Goal: Transaction & Acquisition: Book appointment/travel/reservation

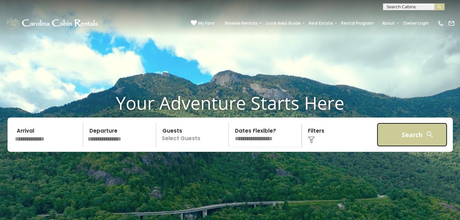
click at [398, 147] on button "Search" at bounding box center [412, 135] width 71 height 24
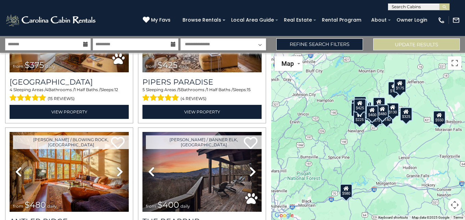
scroll to position [1905, 0]
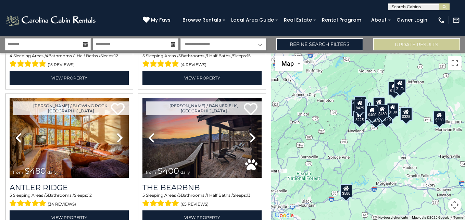
scroll to position [1971, 0]
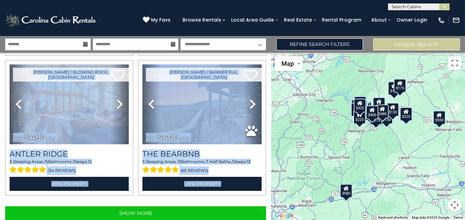
click at [268, 217] on div "**********" at bounding box center [135, 136] width 271 height 167
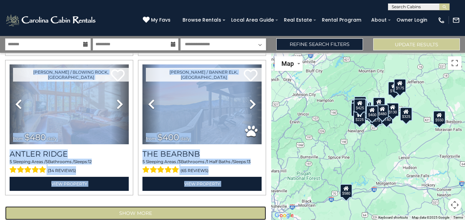
drag, startPoint x: 268, startPoint y: 217, endPoint x: 219, endPoint y: 194, distance: 54.6
click at [219, 206] on button "Show More" at bounding box center [135, 213] width 261 height 14
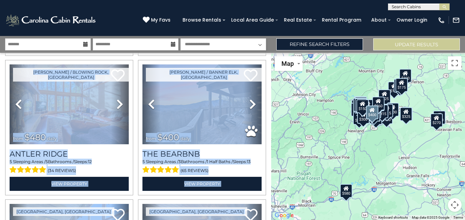
click at [264, 67] on div "Boone / Banner Elk, NC Previous" at bounding box center [202, 127] width 133 height 135
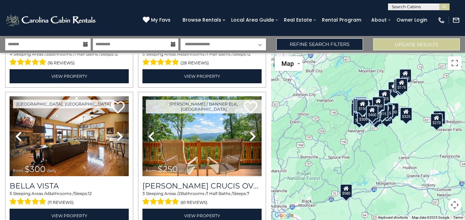
scroll to position [3209, 0]
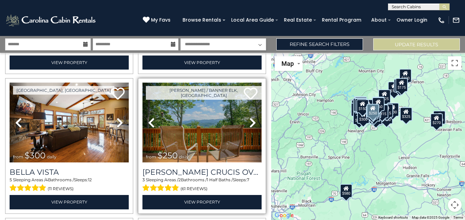
click at [195, 105] on img at bounding box center [202, 123] width 119 height 80
click at [203, 122] on img at bounding box center [202, 123] width 119 height 80
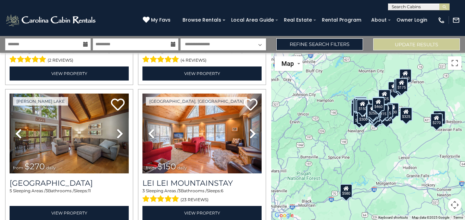
scroll to position [4048, 0]
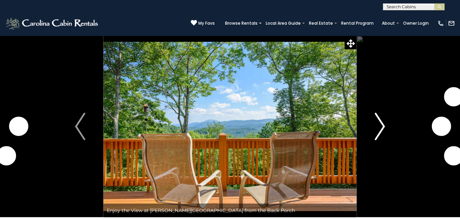
click at [380, 125] on img "Next" at bounding box center [380, 126] width 10 height 27
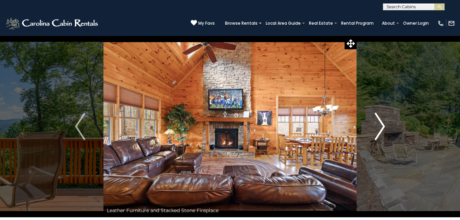
click at [381, 126] on img "Next" at bounding box center [380, 126] width 10 height 27
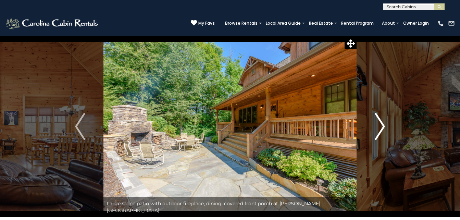
click at [381, 126] on img "Next" at bounding box center [380, 126] width 10 height 27
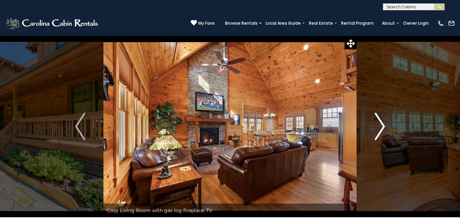
click at [381, 126] on img "Next" at bounding box center [380, 126] width 10 height 27
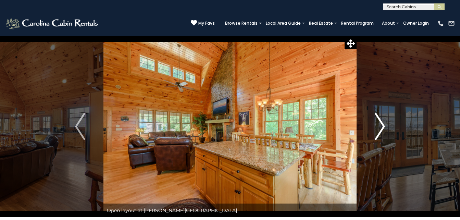
click at [381, 126] on img "Next" at bounding box center [380, 126] width 10 height 27
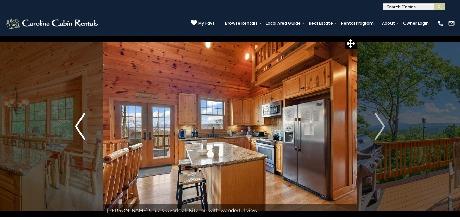
click at [75, 124] on img "Previous" at bounding box center [80, 126] width 10 height 27
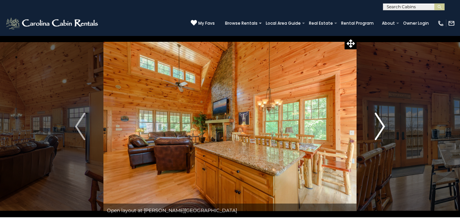
click at [381, 125] on img "Next" at bounding box center [380, 126] width 10 height 27
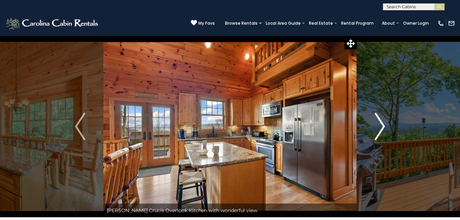
click at [381, 125] on img "Next" at bounding box center [380, 126] width 10 height 27
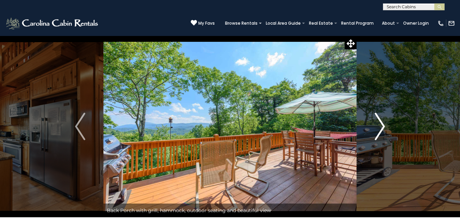
click at [381, 125] on img "Next" at bounding box center [380, 126] width 10 height 27
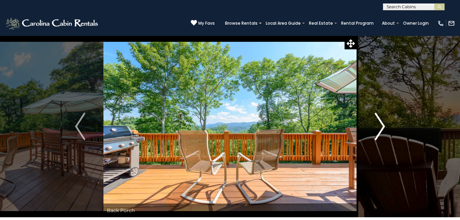
click at [381, 125] on img "Next" at bounding box center [380, 126] width 10 height 27
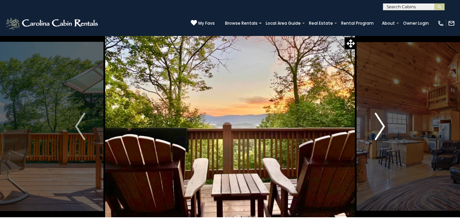
click at [381, 125] on img "Next" at bounding box center [380, 126] width 10 height 27
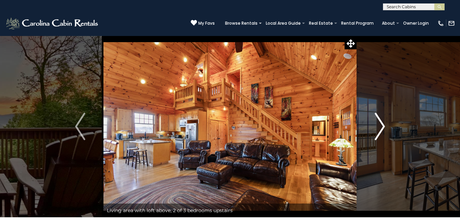
click at [381, 125] on img "Next" at bounding box center [380, 126] width 10 height 27
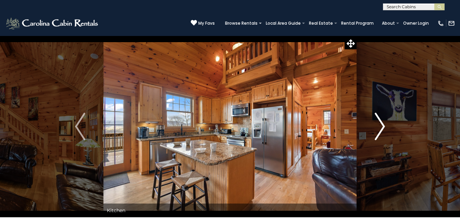
click at [381, 125] on img "Next" at bounding box center [380, 126] width 10 height 27
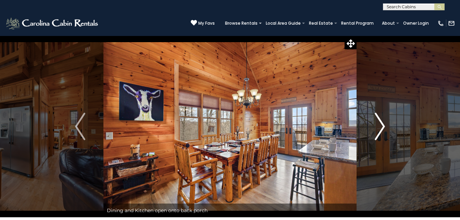
click at [381, 125] on img "Next" at bounding box center [380, 126] width 10 height 27
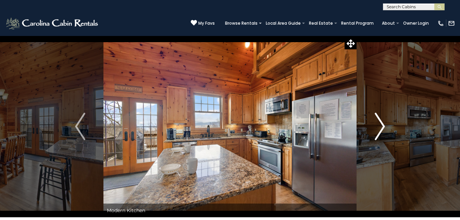
click at [381, 125] on img "Next" at bounding box center [380, 126] width 10 height 27
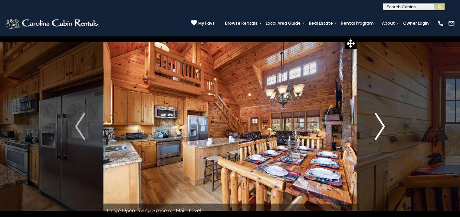
click at [381, 125] on img "Next" at bounding box center [380, 126] width 10 height 27
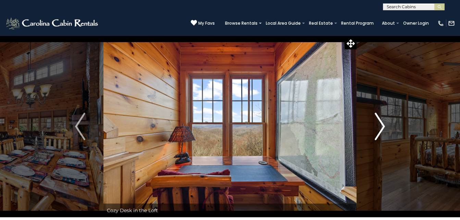
click at [381, 125] on img "Next" at bounding box center [380, 126] width 10 height 27
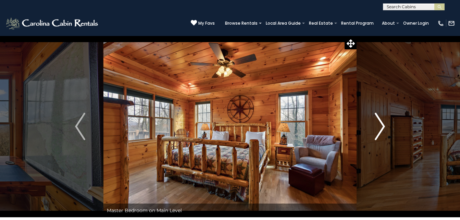
click at [381, 125] on img "Next" at bounding box center [380, 126] width 10 height 27
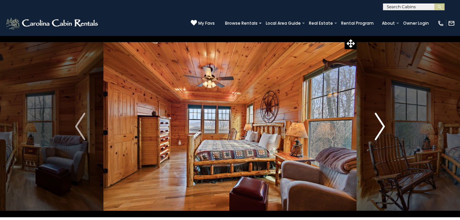
click at [381, 125] on img "Next" at bounding box center [380, 126] width 10 height 27
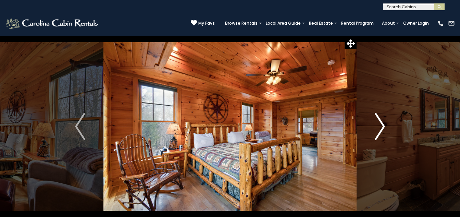
click at [381, 125] on img "Next" at bounding box center [380, 126] width 10 height 27
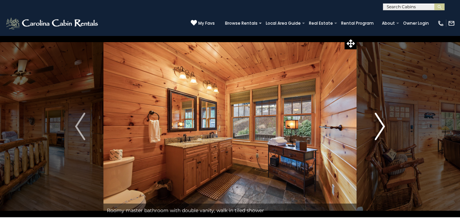
click at [381, 125] on img "Next" at bounding box center [380, 126] width 10 height 27
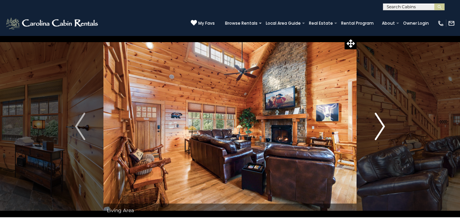
click at [381, 125] on img "Next" at bounding box center [380, 126] width 10 height 27
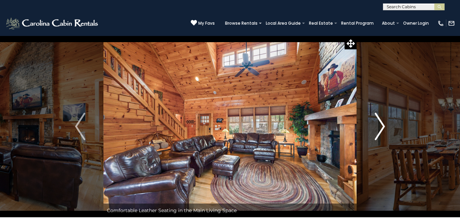
click at [381, 125] on img "Next" at bounding box center [380, 126] width 10 height 27
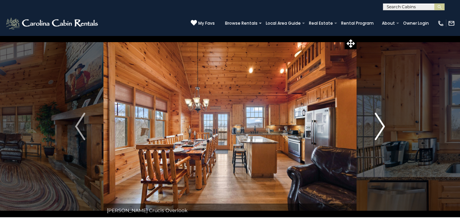
click at [381, 125] on img "Next" at bounding box center [380, 126] width 10 height 27
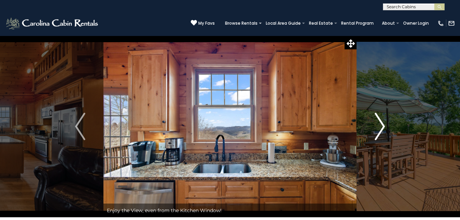
click at [381, 125] on img "Next" at bounding box center [380, 126] width 10 height 27
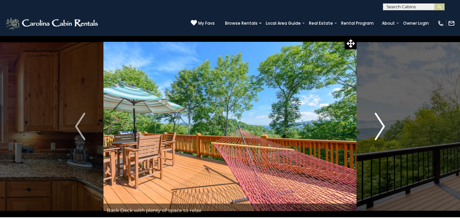
click at [381, 125] on img "Next" at bounding box center [380, 126] width 10 height 27
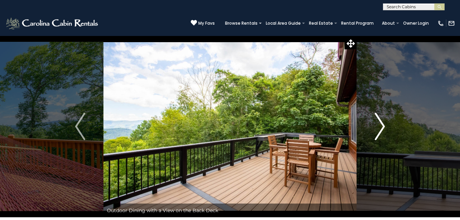
click at [381, 125] on img "Next" at bounding box center [380, 126] width 10 height 27
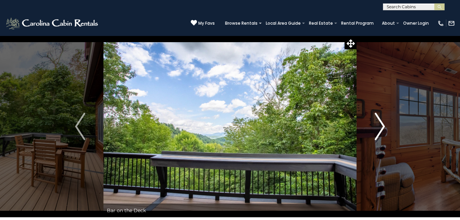
click at [381, 125] on img "Next" at bounding box center [380, 126] width 10 height 27
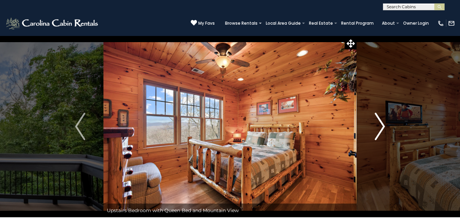
click at [381, 125] on img "Next" at bounding box center [380, 126] width 10 height 27
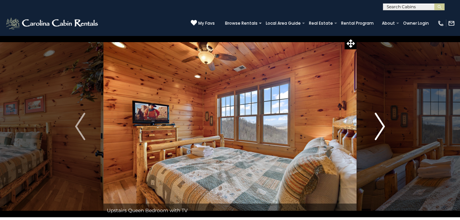
click at [381, 125] on img "Next" at bounding box center [380, 126] width 10 height 27
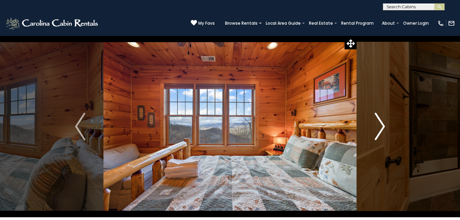
click at [381, 125] on img "Next" at bounding box center [380, 126] width 10 height 27
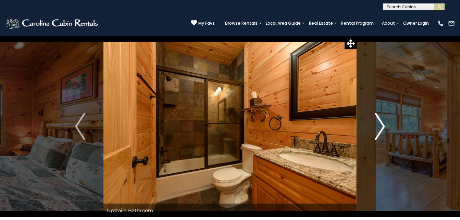
click at [381, 125] on img "Next" at bounding box center [380, 126] width 10 height 27
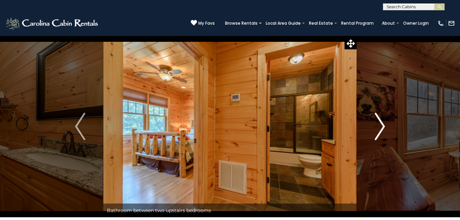
click at [381, 125] on img "Next" at bounding box center [380, 126] width 10 height 27
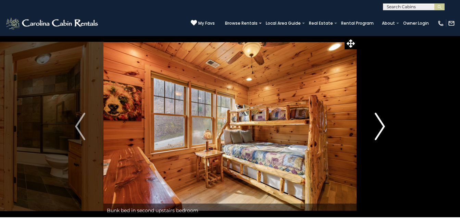
click at [381, 125] on img "Next" at bounding box center [380, 126] width 10 height 27
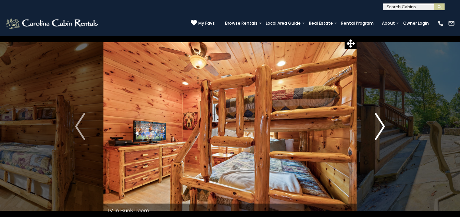
click at [381, 125] on img "Next" at bounding box center [380, 126] width 10 height 27
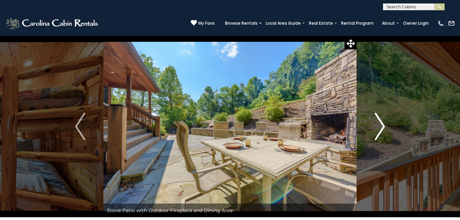
click at [381, 125] on img "Next" at bounding box center [380, 126] width 10 height 27
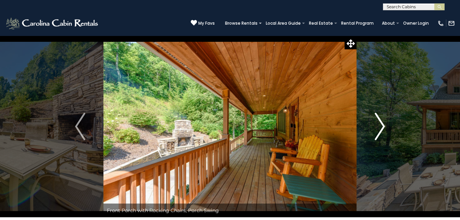
click at [381, 125] on img "Next" at bounding box center [380, 126] width 10 height 27
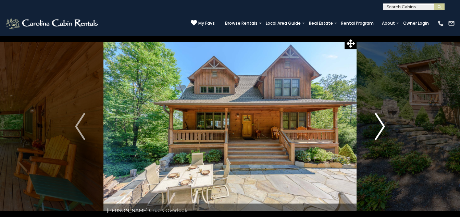
click at [381, 125] on img "Next" at bounding box center [380, 126] width 10 height 27
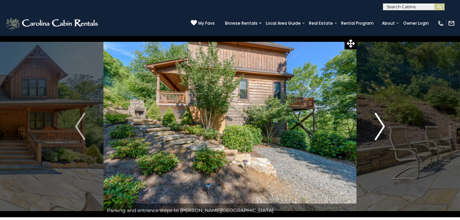
click at [381, 125] on img "Next" at bounding box center [380, 126] width 10 height 27
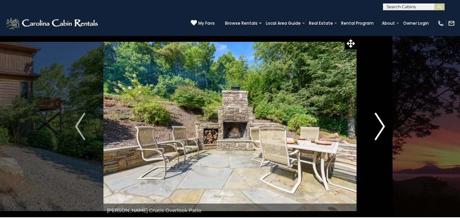
click at [381, 125] on img "Next" at bounding box center [380, 126] width 10 height 27
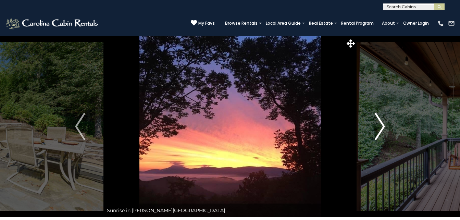
click at [381, 125] on img "Next" at bounding box center [380, 126] width 10 height 27
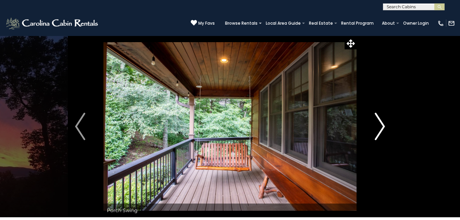
click at [381, 125] on img "Next" at bounding box center [380, 126] width 10 height 27
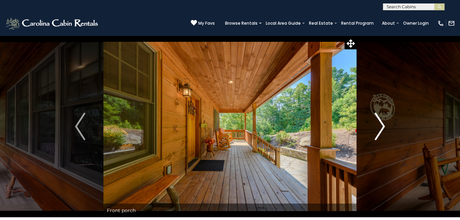
click at [381, 125] on img "Next" at bounding box center [380, 126] width 10 height 27
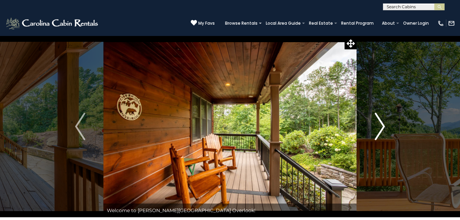
click at [381, 125] on img "Next" at bounding box center [380, 126] width 10 height 27
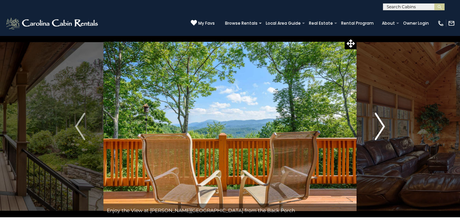
click at [381, 125] on img "Next" at bounding box center [380, 126] width 10 height 27
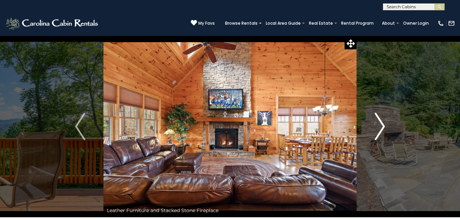
click at [381, 125] on img "Next" at bounding box center [380, 126] width 10 height 27
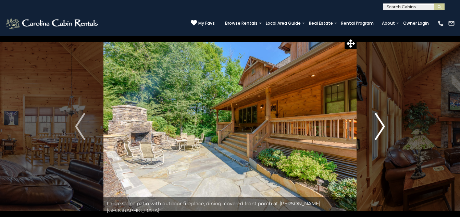
click at [381, 125] on img "Next" at bounding box center [380, 126] width 10 height 27
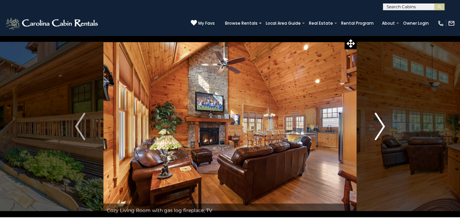
click at [381, 125] on img "Next" at bounding box center [380, 126] width 10 height 27
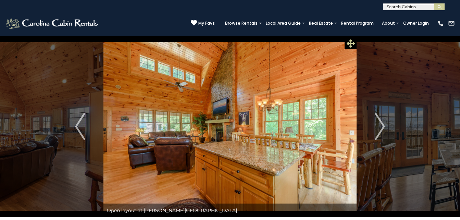
click at [349, 43] on icon at bounding box center [351, 43] width 8 height 8
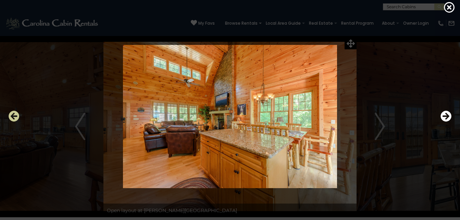
click at [10, 117] on icon "Previous" at bounding box center [14, 116] width 11 height 11
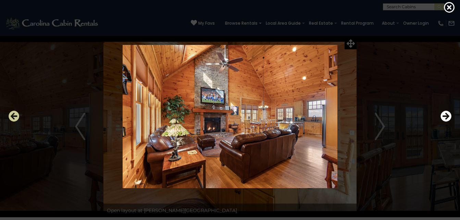
click at [10, 117] on icon "Previous" at bounding box center [14, 116] width 11 height 11
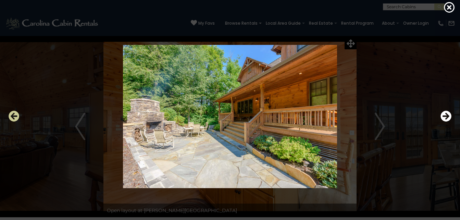
click at [10, 117] on icon "Previous" at bounding box center [14, 116] width 11 height 11
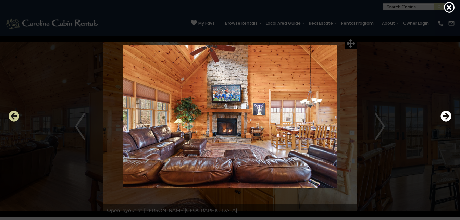
click at [10, 117] on icon "Previous" at bounding box center [14, 116] width 11 height 11
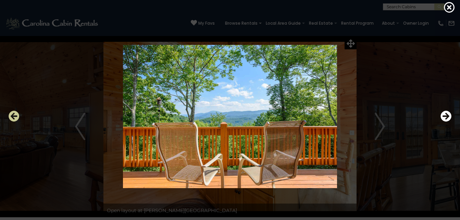
click at [10, 117] on icon "Previous" at bounding box center [14, 116] width 11 height 11
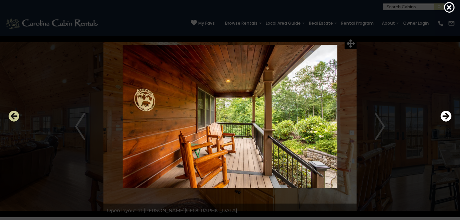
click at [14, 113] on icon "Previous" at bounding box center [14, 116] width 11 height 11
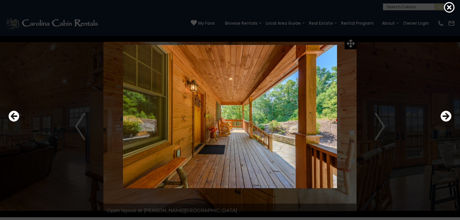
drag, startPoint x: 14, startPoint y: 113, endPoint x: 182, endPoint y: 108, distance: 168.3
click at [182, 108] on div at bounding box center [230, 116] width 450 height 198
click at [446, 6] on icon at bounding box center [449, 7] width 11 height 11
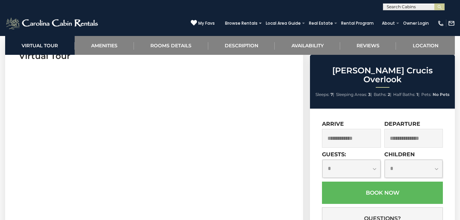
scroll to position [297, 0]
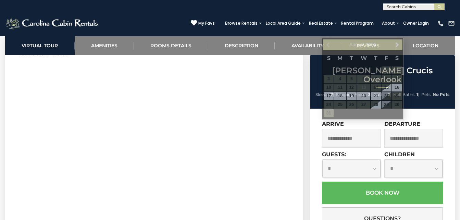
click at [371, 129] on input "text" at bounding box center [351, 138] width 59 height 19
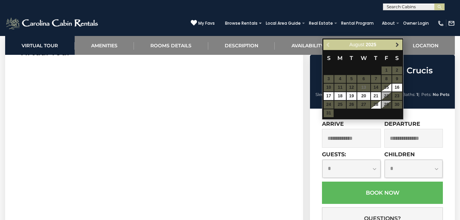
click at [399, 42] on span "Next" at bounding box center [397, 44] width 5 height 5
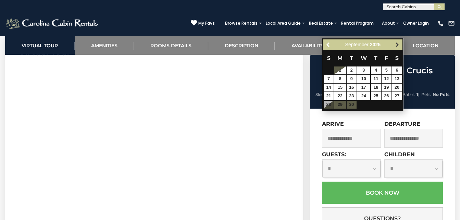
click at [397, 44] on span "Next" at bounding box center [397, 44] width 5 height 5
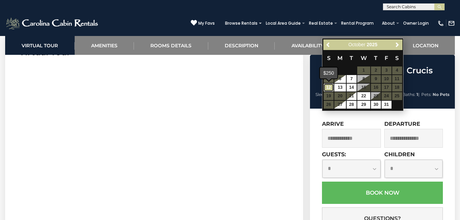
click at [329, 87] on link "12" at bounding box center [329, 88] width 10 height 8
type input "**********"
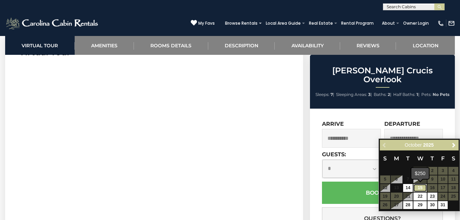
click at [422, 187] on link "15" at bounding box center [420, 188] width 13 height 8
type input "**********"
